Goal: Participate in discussion

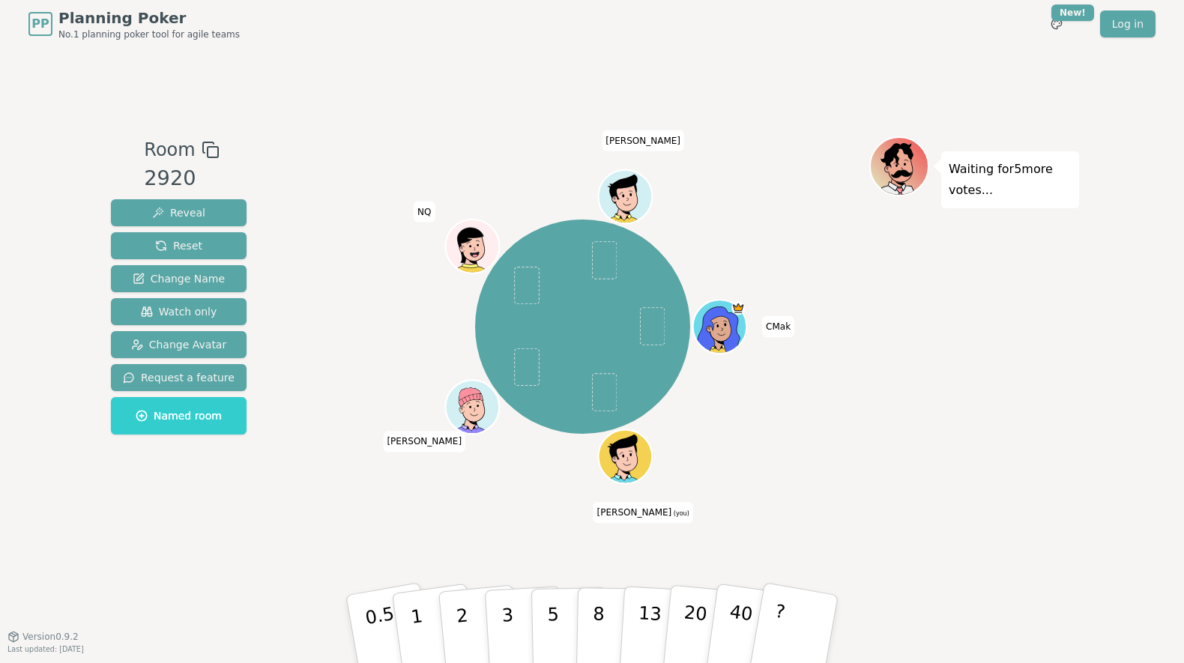
click at [629, 447] on icon at bounding box center [622, 449] width 49 height 30
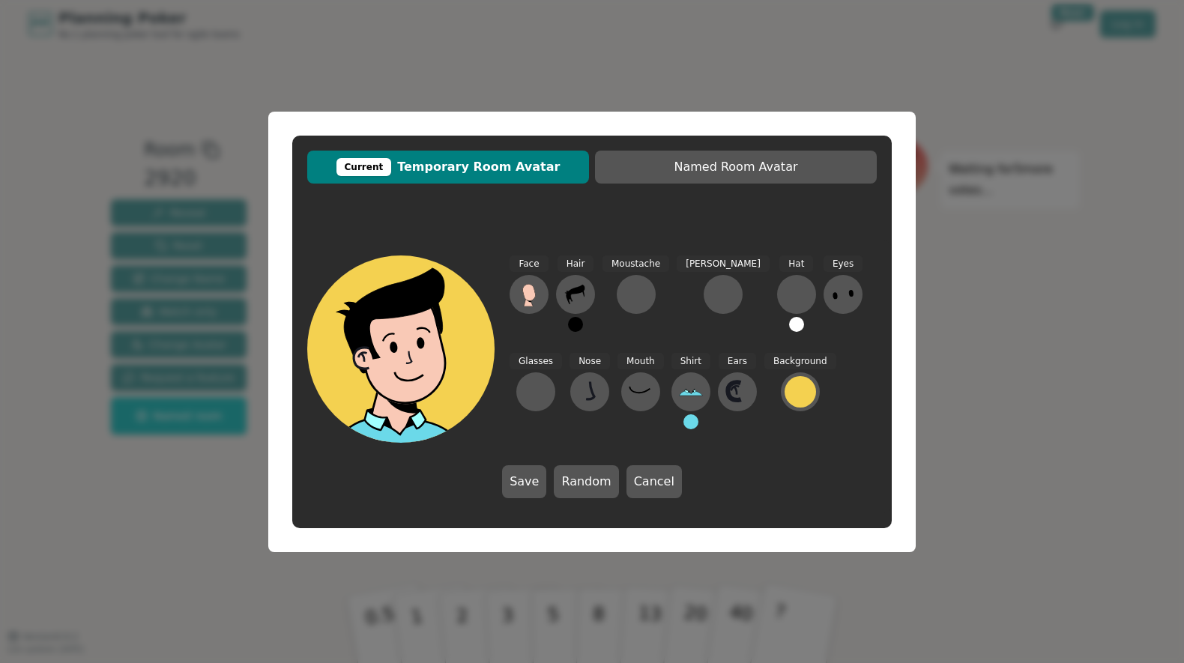
click at [556, 287] on div "Hair" at bounding box center [575, 300] width 39 height 90
click at [572, 290] on icon at bounding box center [575, 294] width 19 height 19
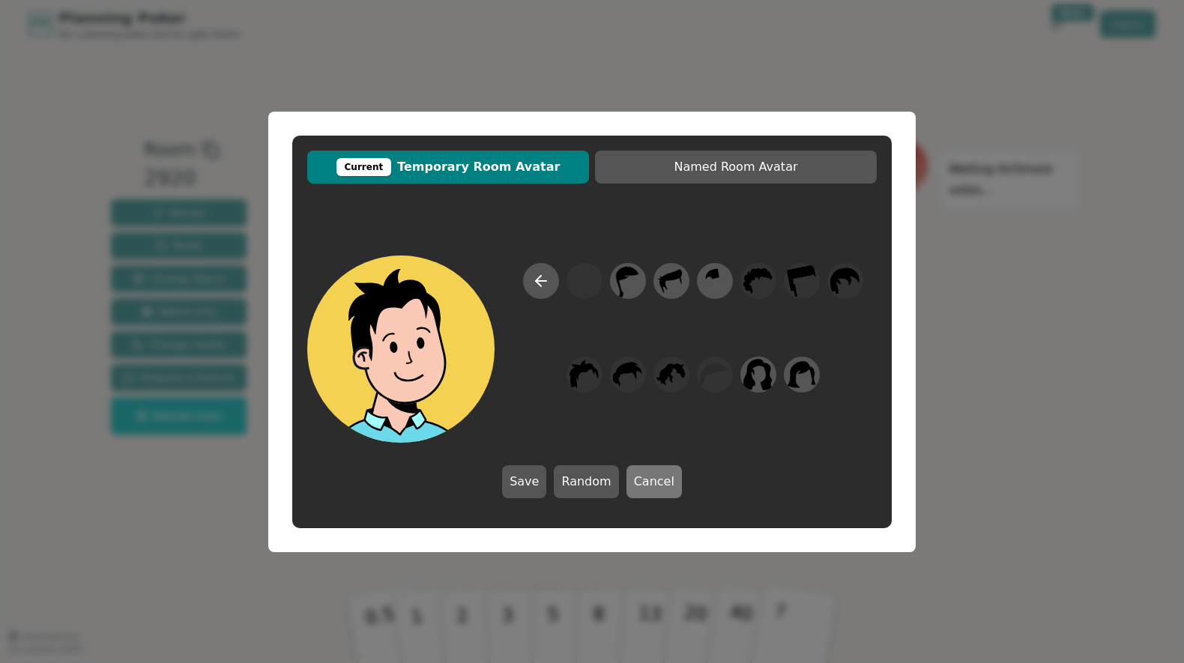
click at [646, 483] on button "Cancel" at bounding box center [653, 481] width 55 height 33
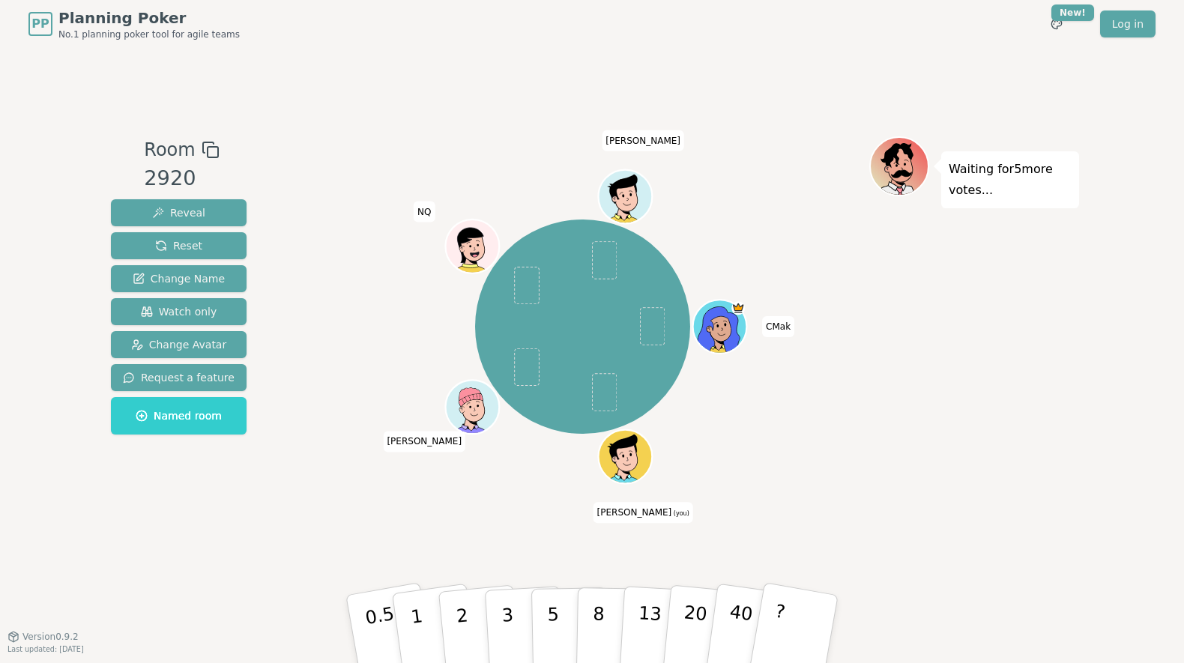
click at [645, 463] on div at bounding box center [626, 472] width 52 height 47
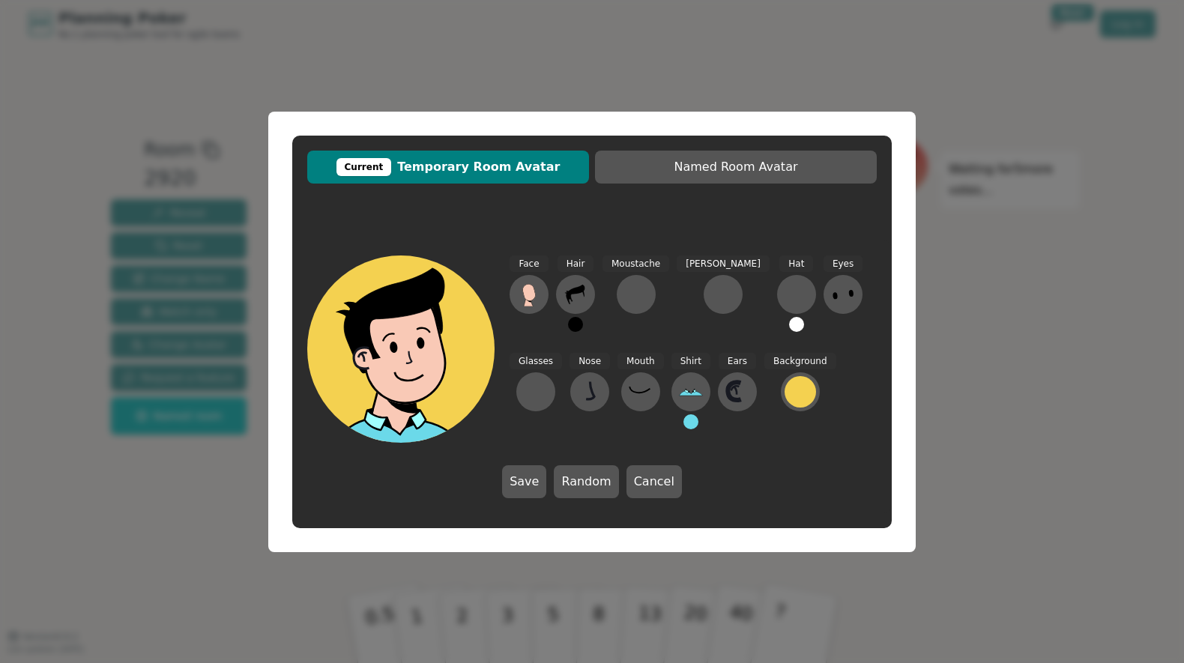
click at [571, 324] on button at bounding box center [575, 324] width 15 height 15
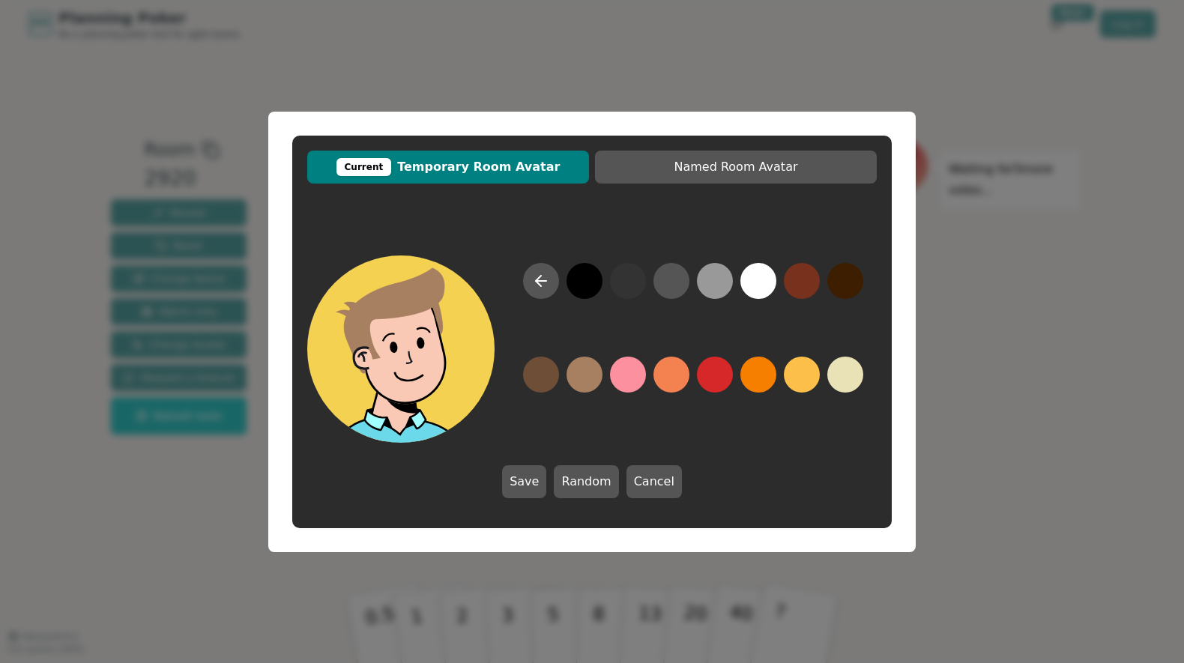
click at [584, 378] on button at bounding box center [584, 375] width 36 height 36
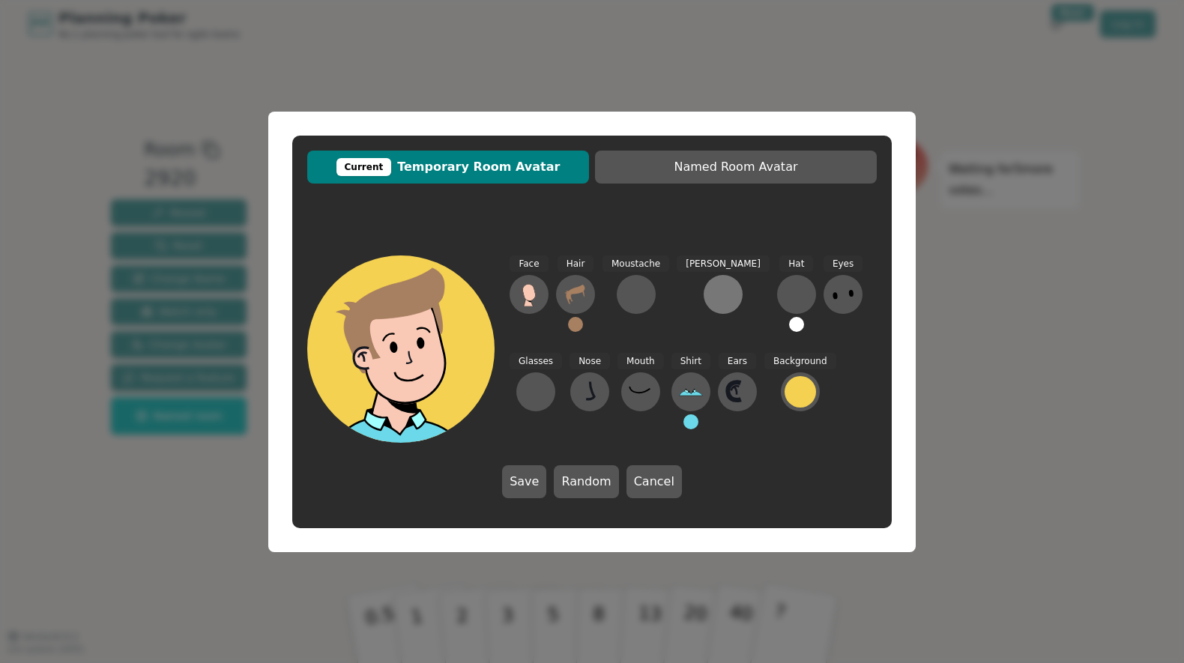
click at [711, 294] on div at bounding box center [723, 294] width 24 height 24
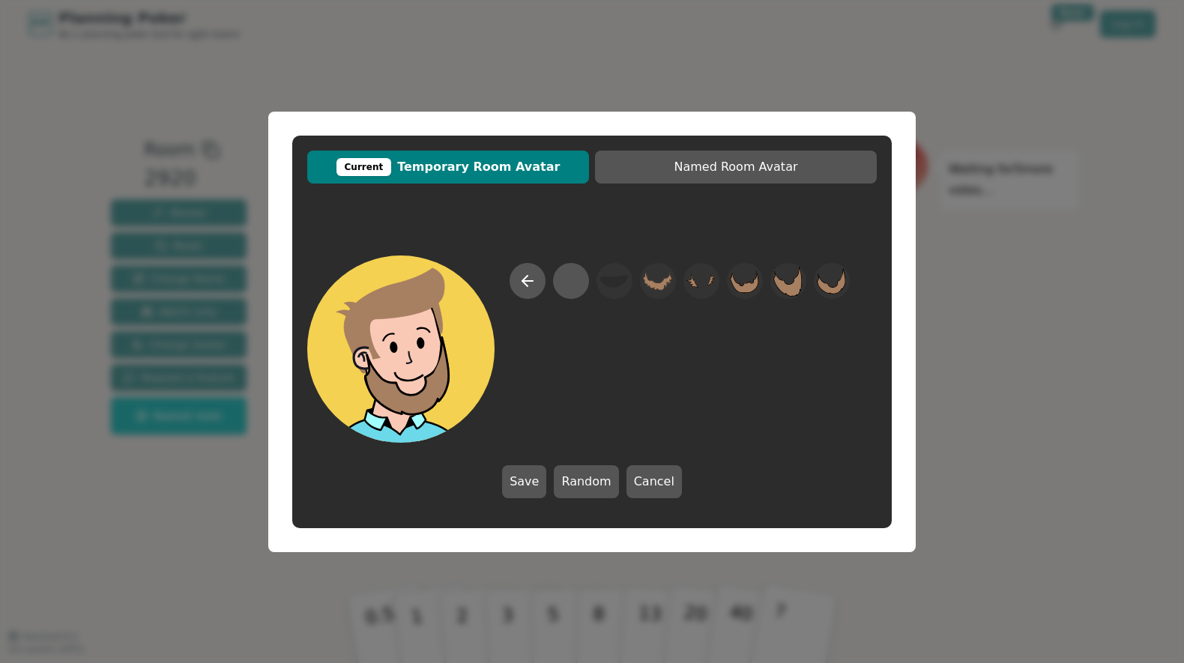
click at [987, 392] on div "Current Temporary Room Avatar Named Room Avatar Save Random Cancel" at bounding box center [592, 331] width 1184 height 663
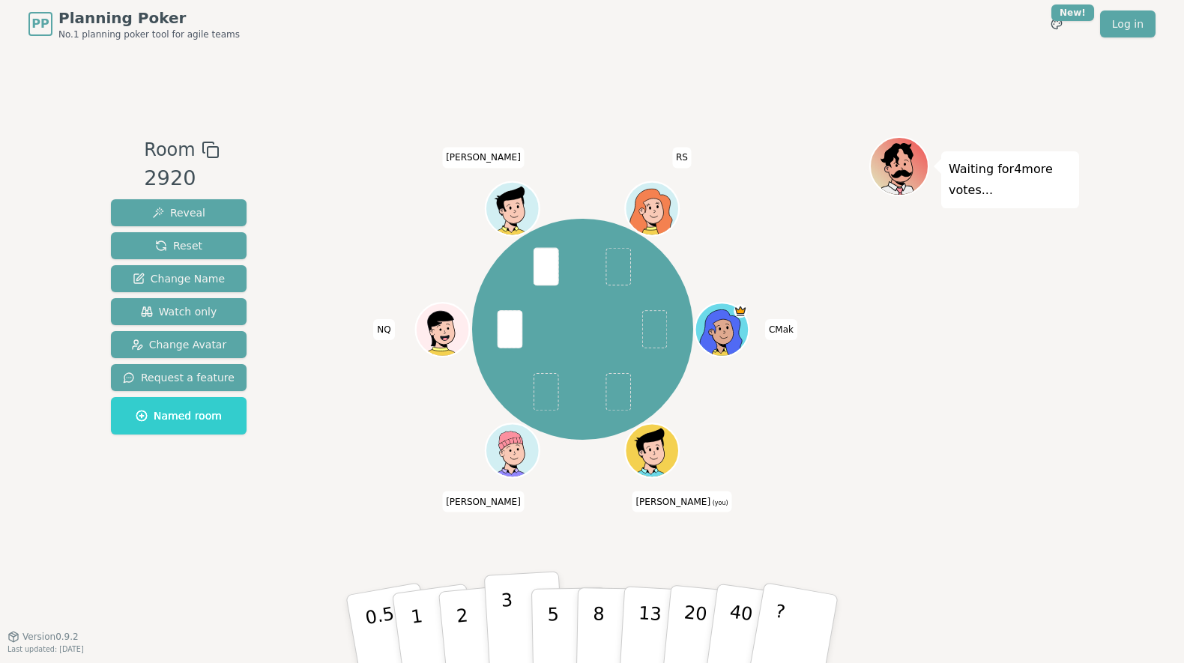
click at [503, 626] on p "3" at bounding box center [508, 631] width 16 height 82
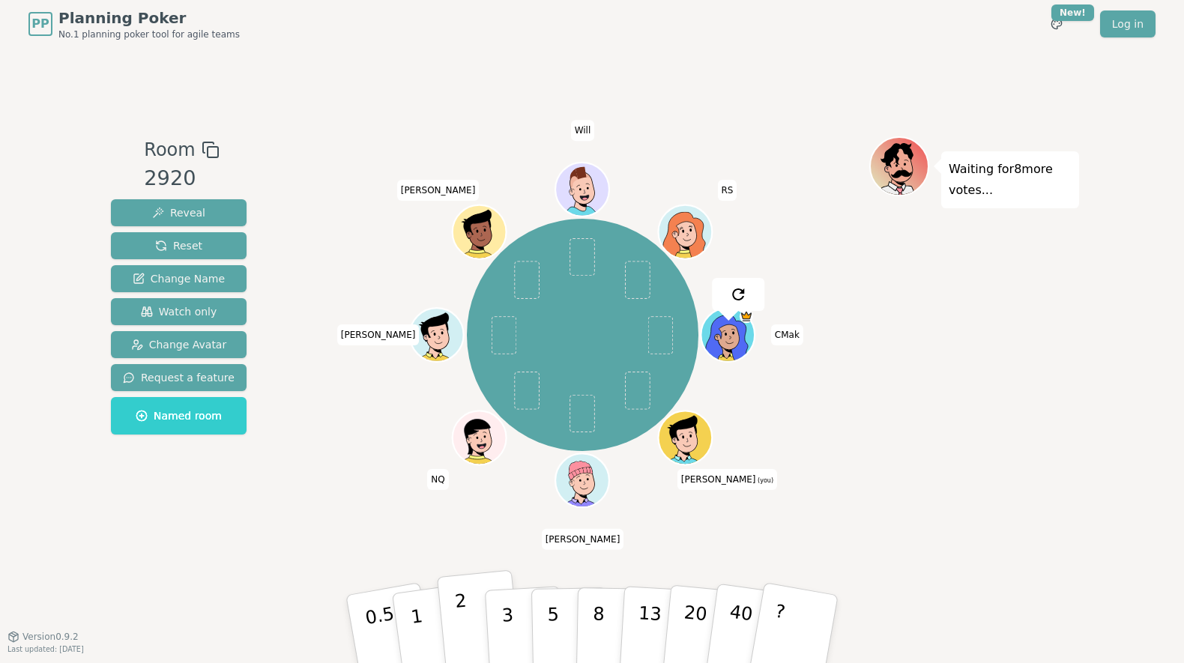
click at [470, 630] on button "2" at bounding box center [479, 629] width 85 height 119
click at [462, 628] on p "2" at bounding box center [463, 631] width 19 height 82
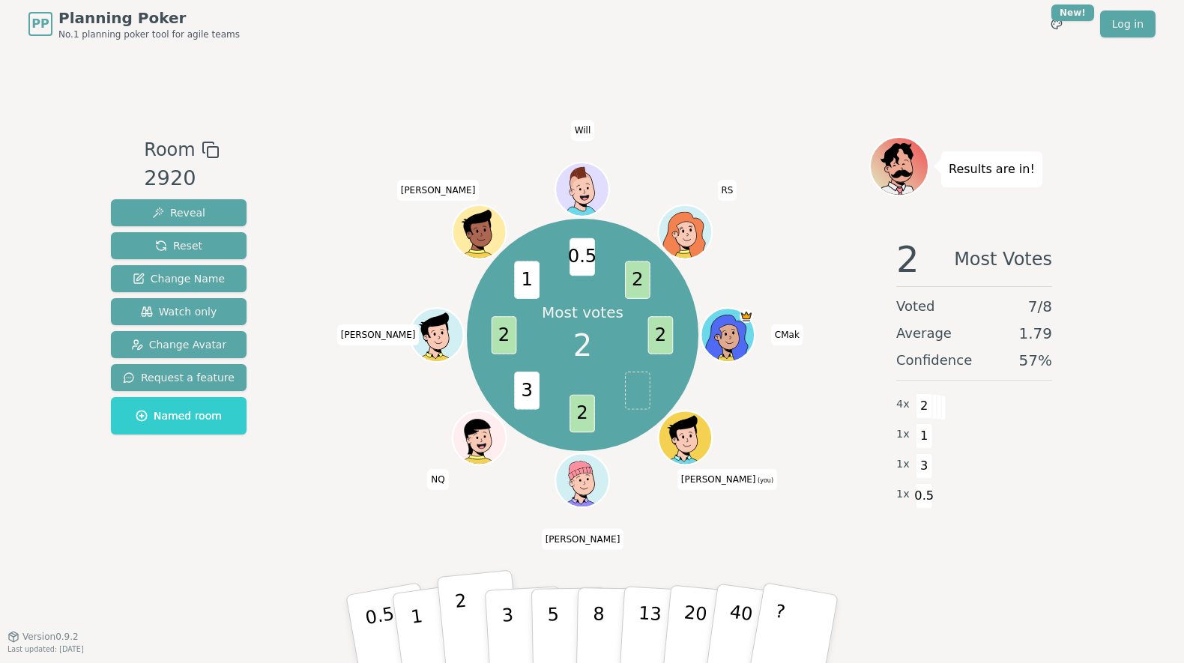
click at [461, 613] on p "2" at bounding box center [463, 631] width 19 height 82
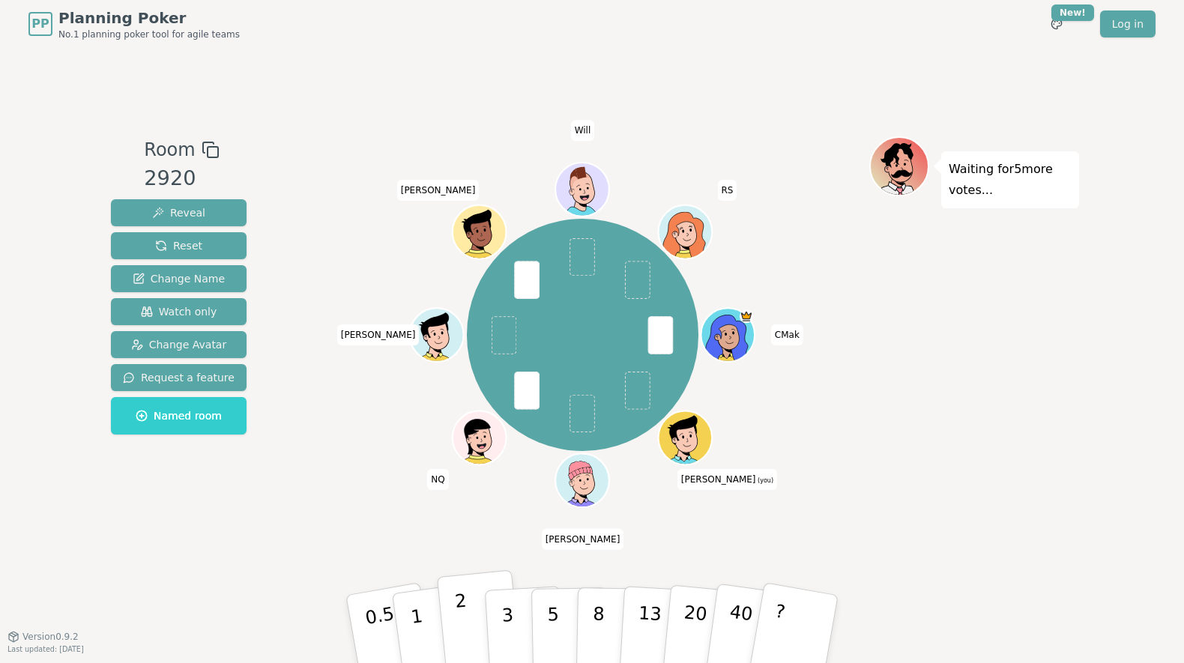
click at [467, 616] on button "2" at bounding box center [479, 629] width 85 height 119
click at [511, 618] on p "3" at bounding box center [508, 631] width 16 height 82
click at [461, 643] on p "2" at bounding box center [463, 631] width 19 height 82
